Goal: Find specific page/section: Find specific page/section

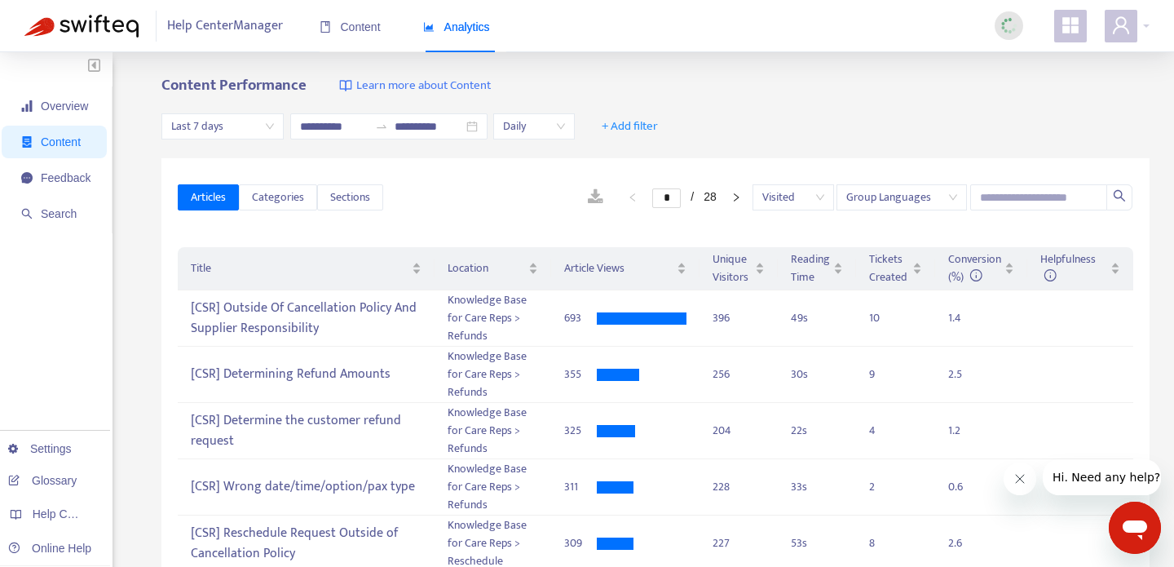
click at [1077, 25] on icon "appstore" at bounding box center [1071, 25] width 20 height 20
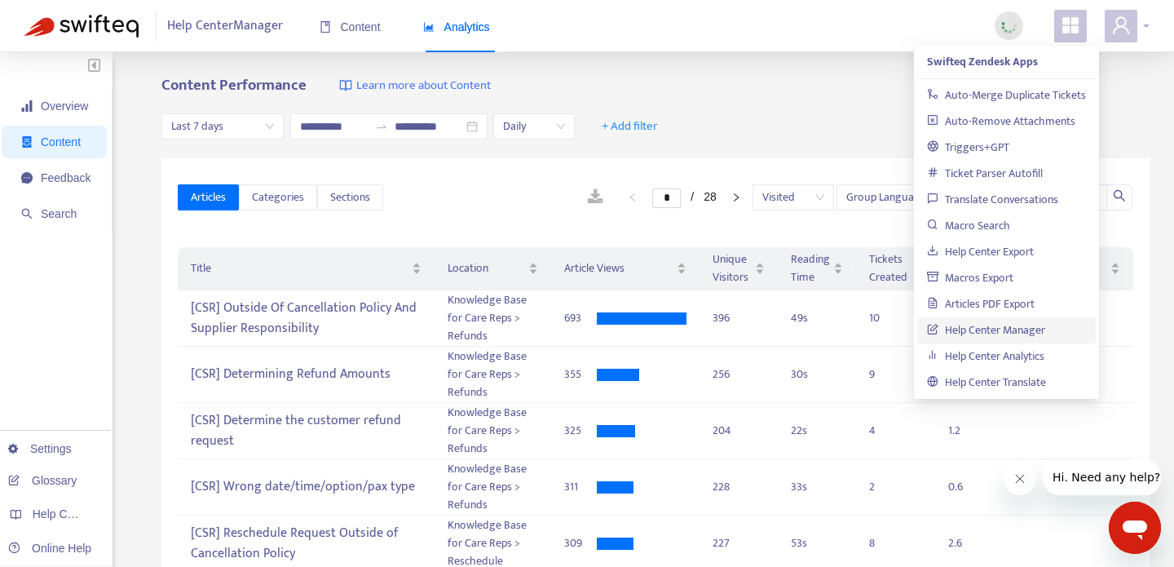
click at [1138, 27] on div at bounding box center [1127, 26] width 45 height 33
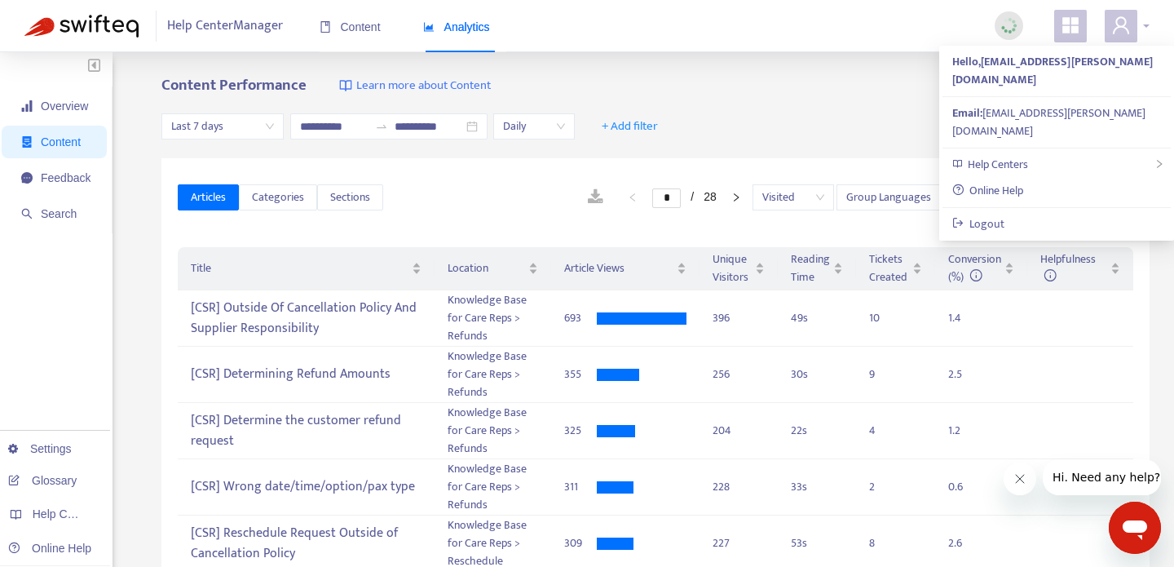
click at [1138, 27] on div at bounding box center [1127, 26] width 45 height 33
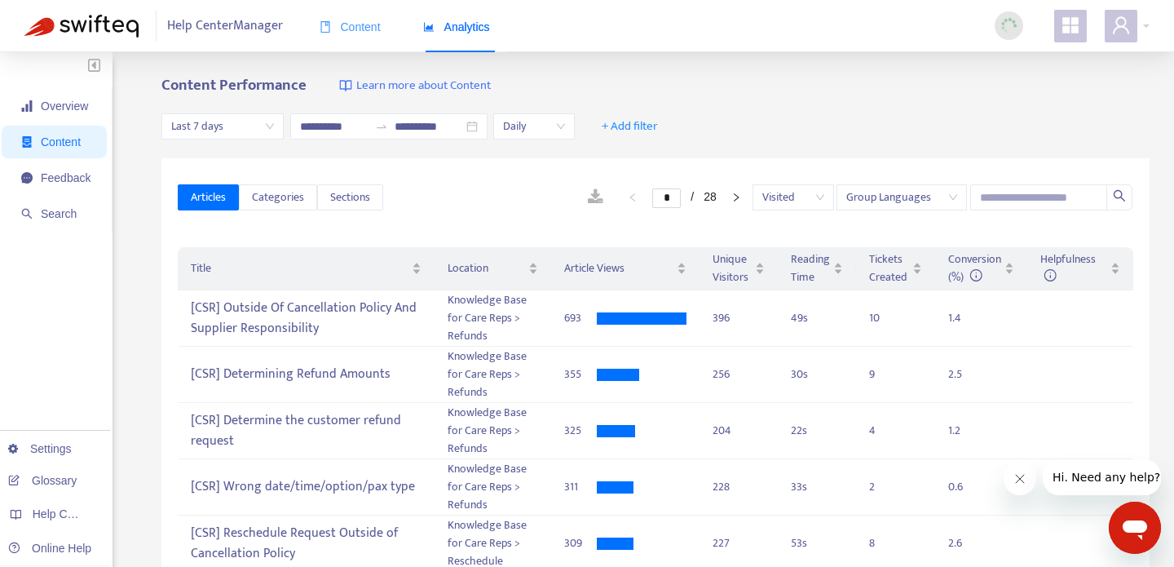
click at [337, 15] on div "Content" at bounding box center [350, 27] width 61 height 50
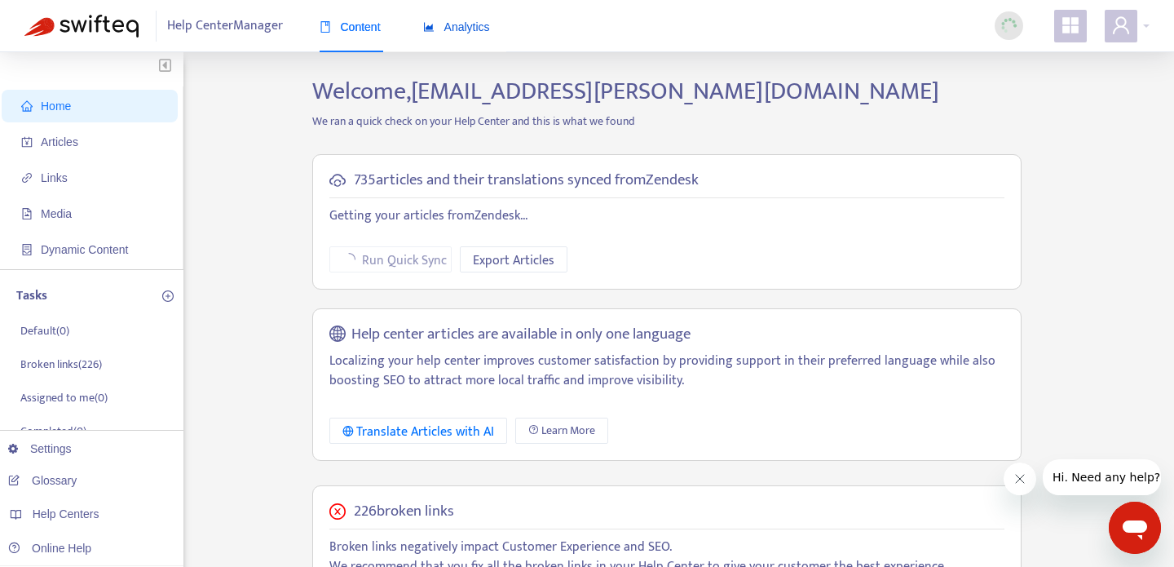
click at [453, 33] on span "Analytics" at bounding box center [456, 26] width 67 height 13
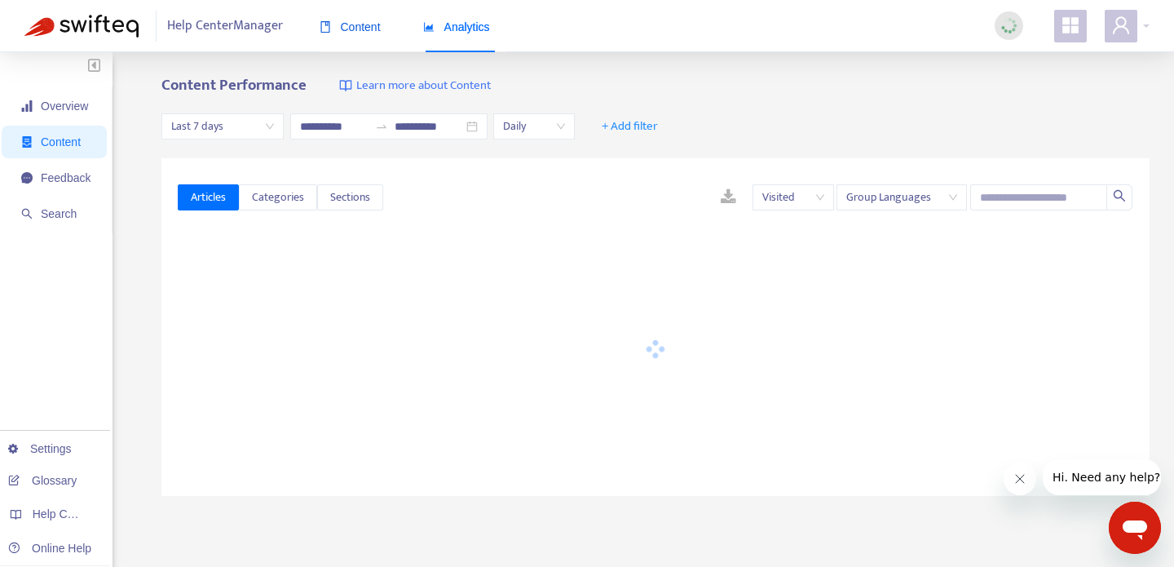
click at [334, 26] on span "Content" at bounding box center [350, 26] width 61 height 13
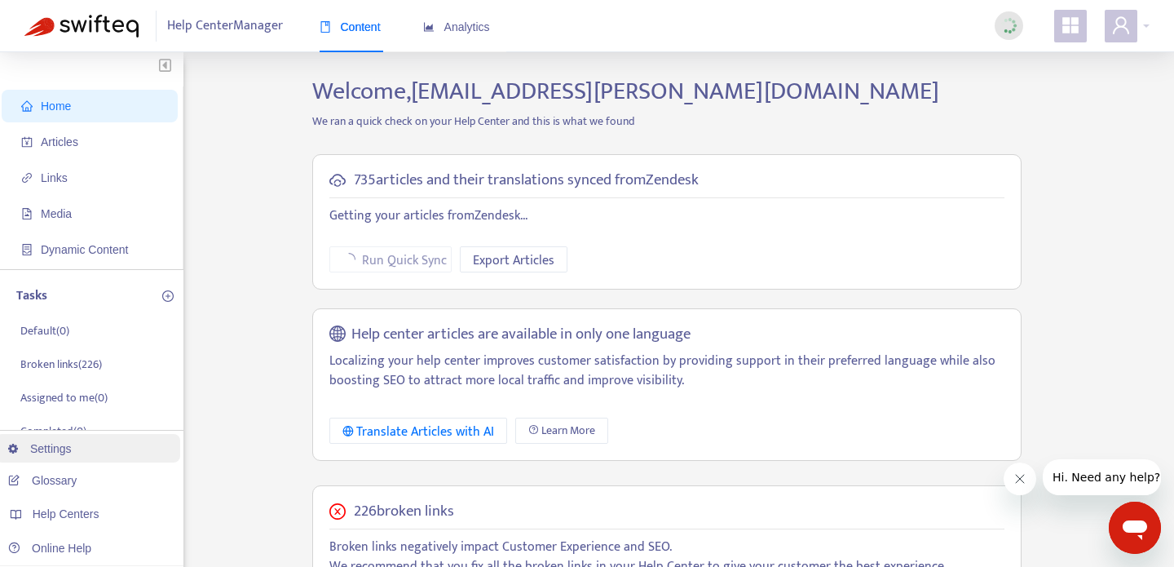
click at [65, 452] on link "Settings" at bounding box center [40, 448] width 64 height 13
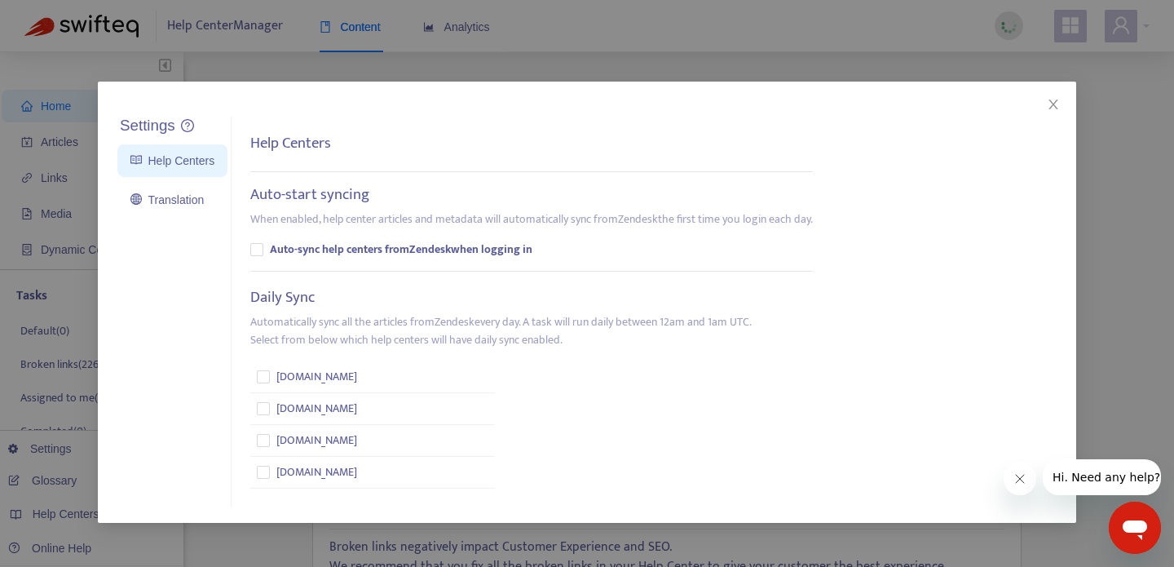
click at [62, 372] on div "Settings Help Centers Translation Settings Help Centers Auto-start syncing When…" at bounding box center [587, 283] width 1174 height 567
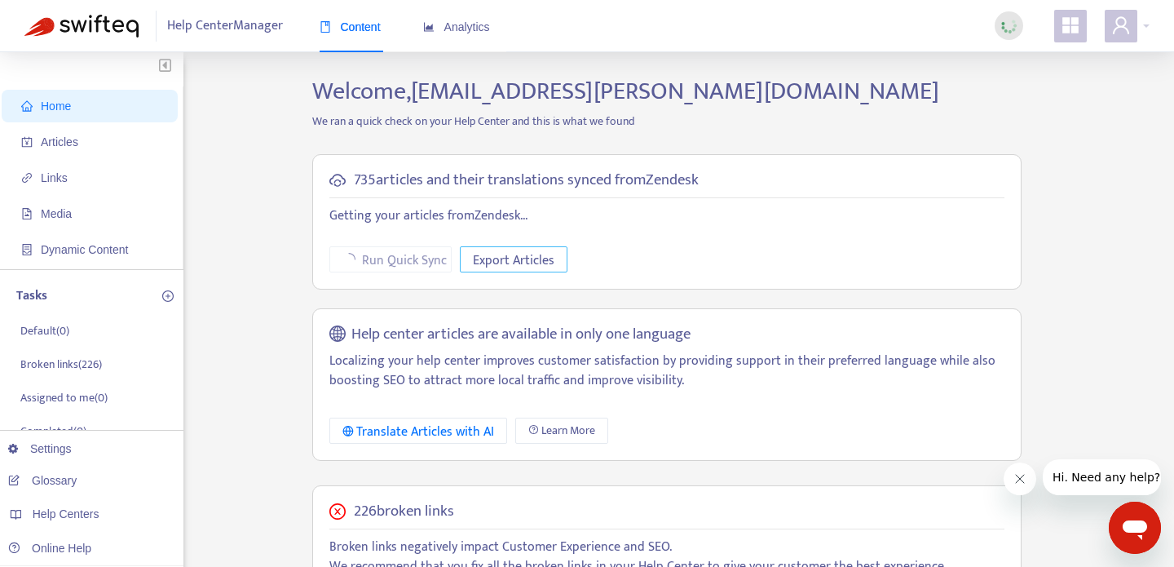
click at [530, 262] on span "Export Articles" at bounding box center [514, 260] width 82 height 20
click at [53, 150] on span "Articles" at bounding box center [93, 142] width 144 height 33
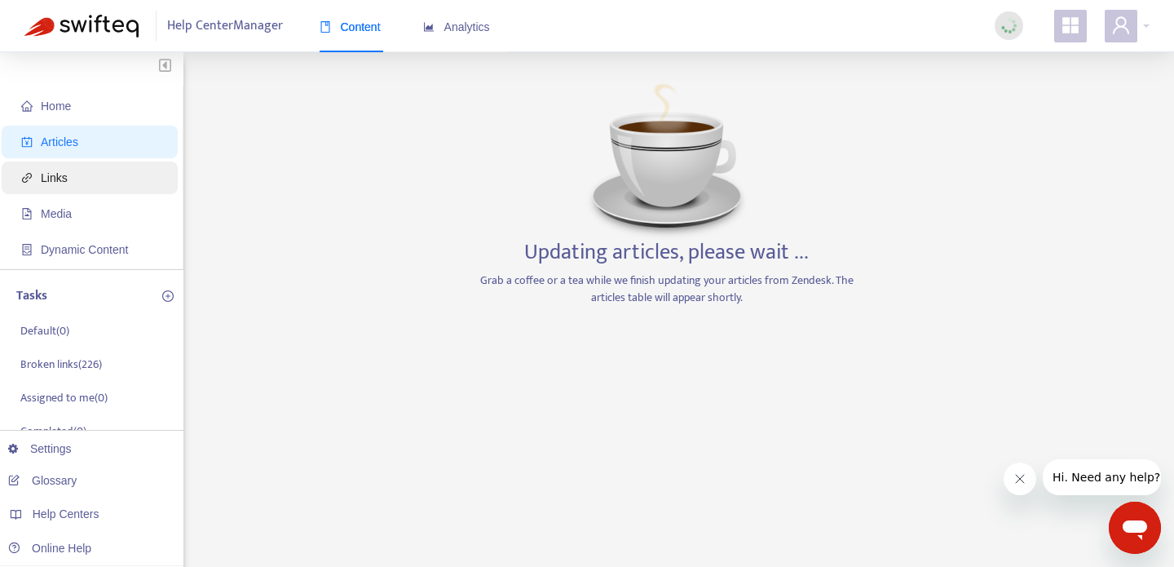
click at [62, 179] on span "Links" at bounding box center [54, 177] width 27 height 13
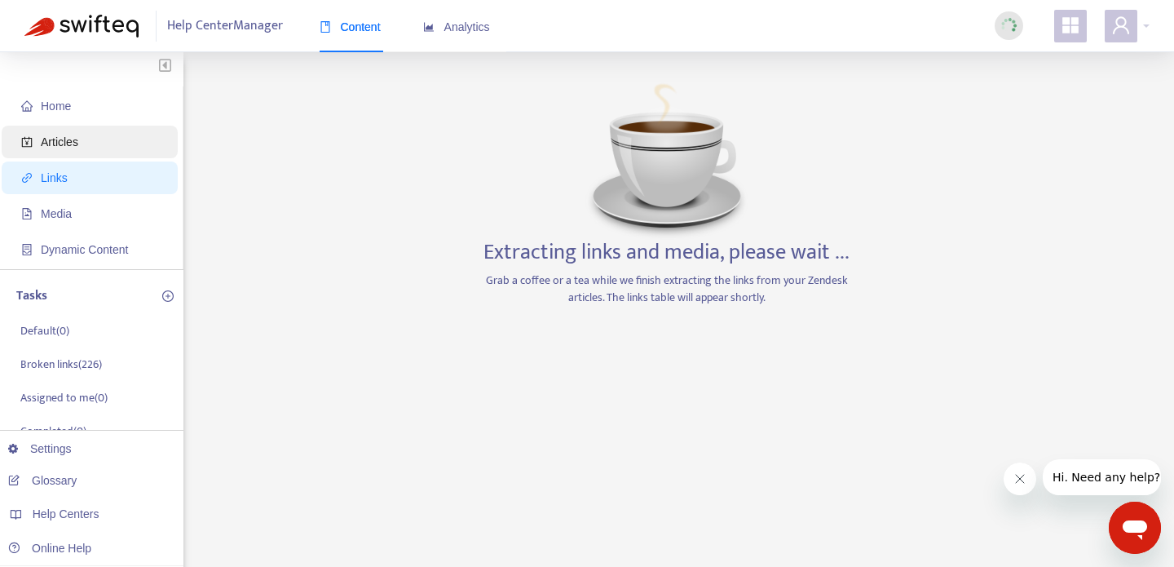
click at [62, 135] on span "Articles" at bounding box center [60, 141] width 38 height 13
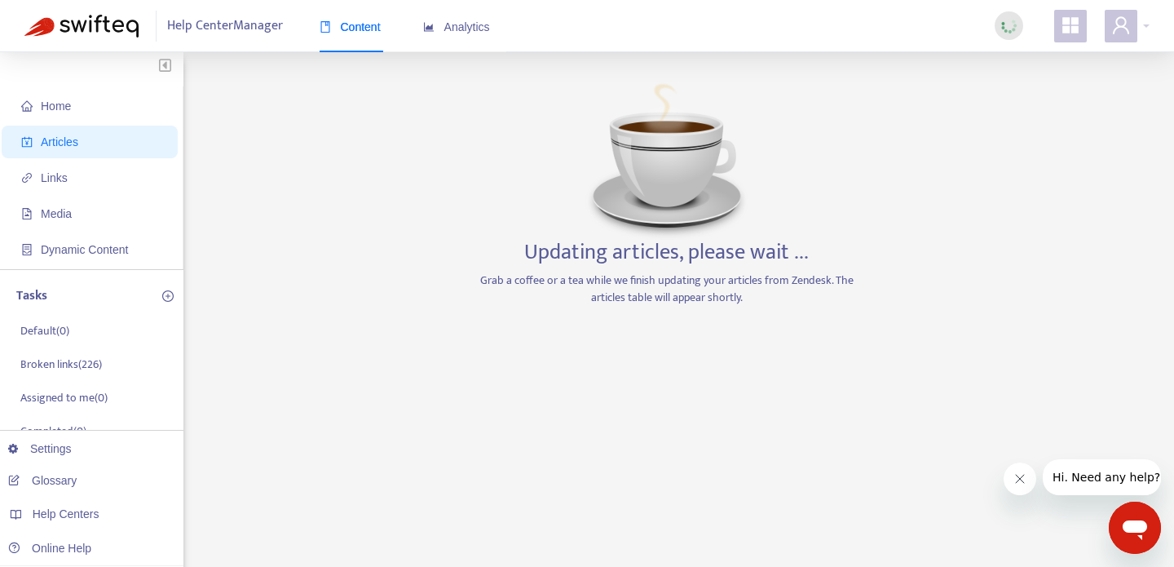
click at [201, 32] on span "Help Center Manager" at bounding box center [225, 26] width 116 height 31
click at [455, 23] on span "Analytics" at bounding box center [456, 26] width 67 height 13
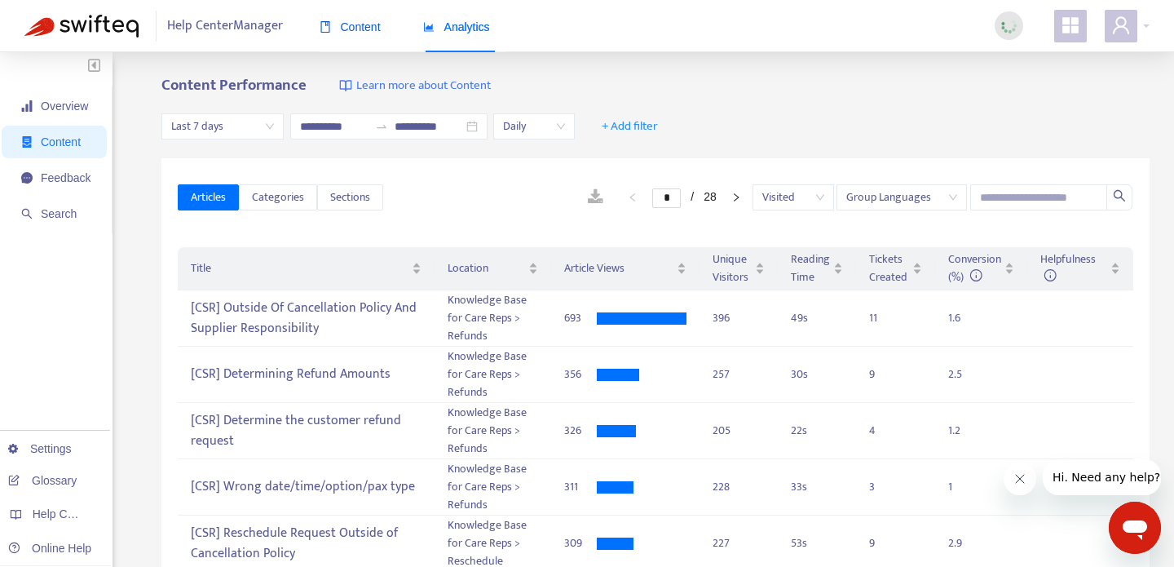
click at [342, 26] on span "Content" at bounding box center [350, 26] width 61 height 13
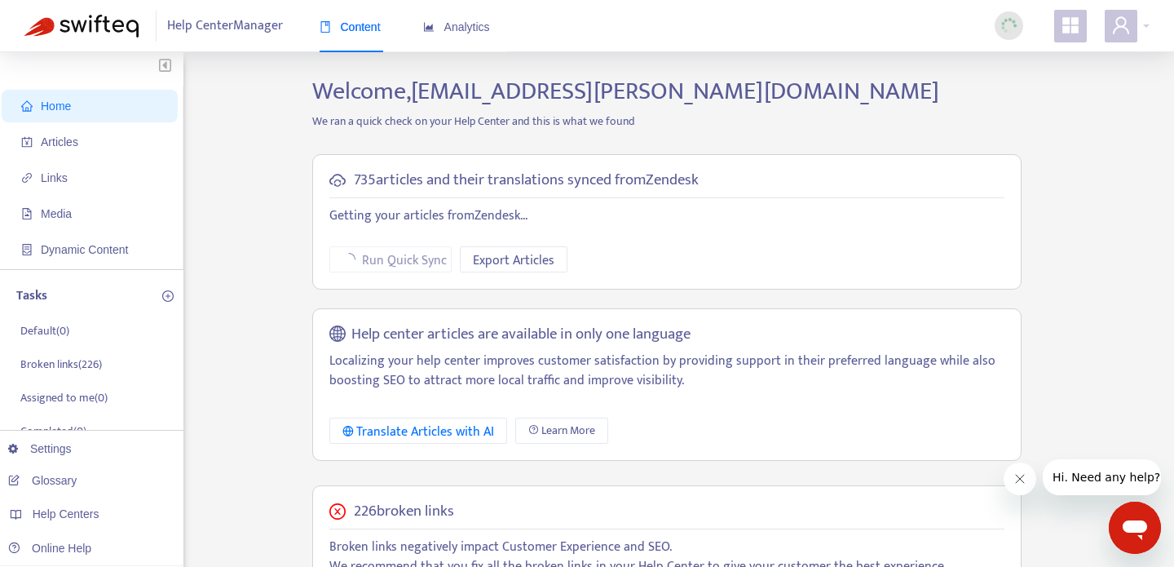
click at [51, 158] on ul "Home Articles Links Media Dynamic Content" at bounding box center [91, 177] width 183 height 183
click at [46, 145] on span "Articles" at bounding box center [60, 141] width 38 height 13
